Goal: Find specific page/section: Find specific page/section

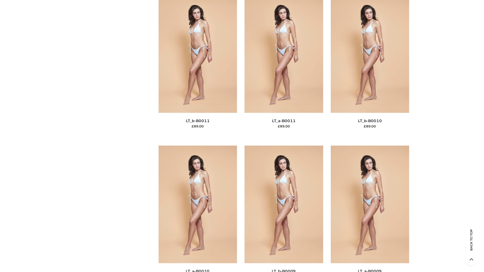
scroll to position [2266, 0]
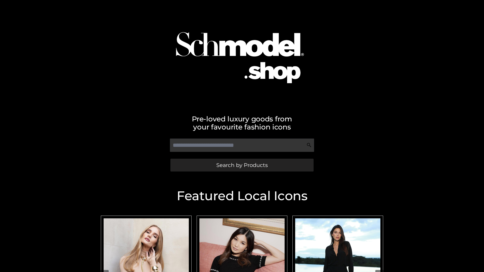
click at [242, 165] on span "Search by Products" at bounding box center [241, 165] width 51 height 5
